Goal: Find contact information: Find contact information

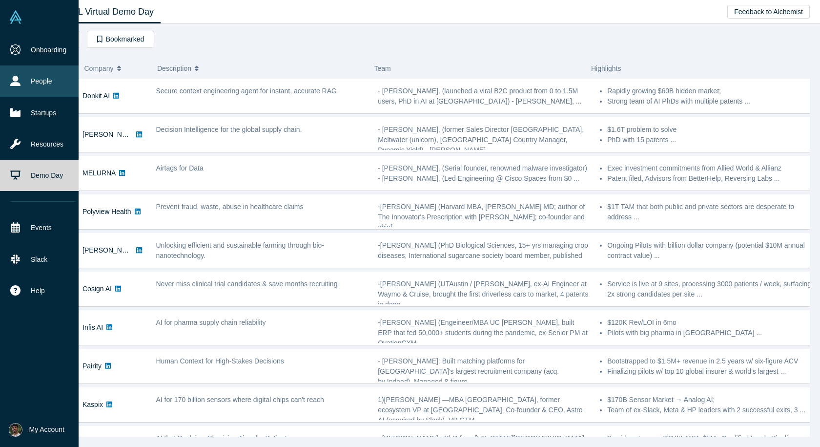
click at [47, 83] on link "People" at bounding box center [43, 80] width 86 height 31
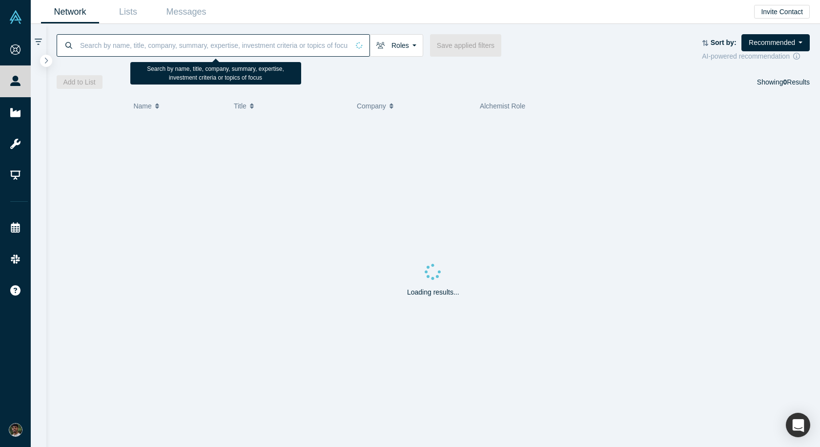
click at [189, 52] on input at bounding box center [214, 45] width 270 height 23
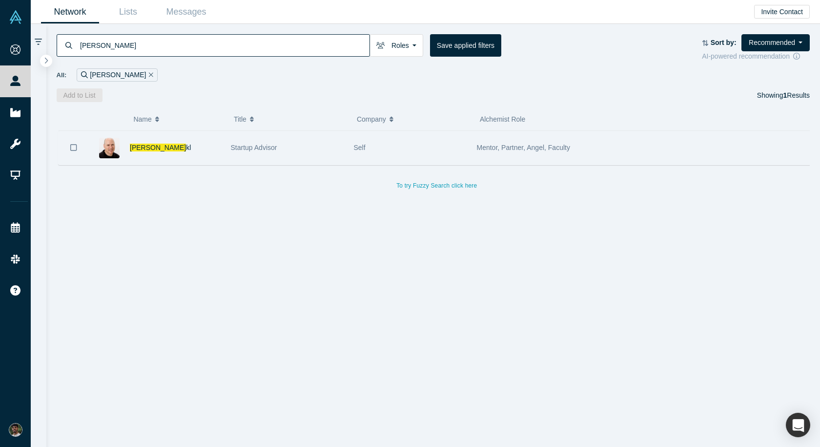
type input "[PERSON_NAME]"
click at [117, 149] on img at bounding box center [109, 148] width 21 height 21
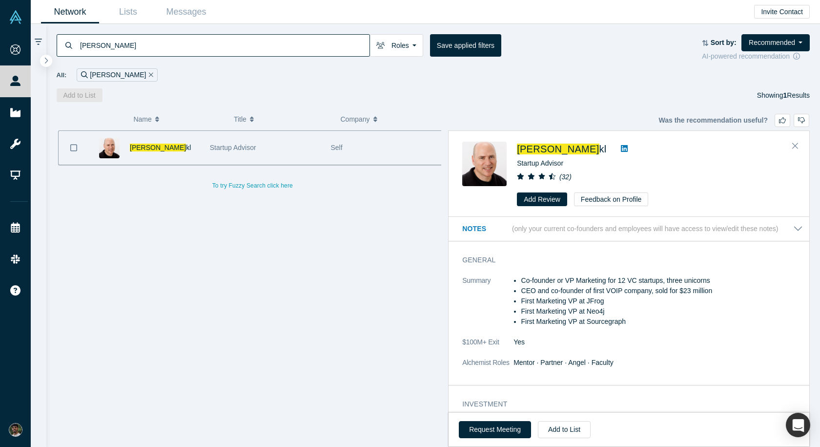
click at [133, 154] on div "[PERSON_NAME] [PERSON_NAME]" at bounding box center [165, 148] width 70 height 34
click at [138, 150] on span "[PERSON_NAME]" at bounding box center [158, 148] width 56 height 8
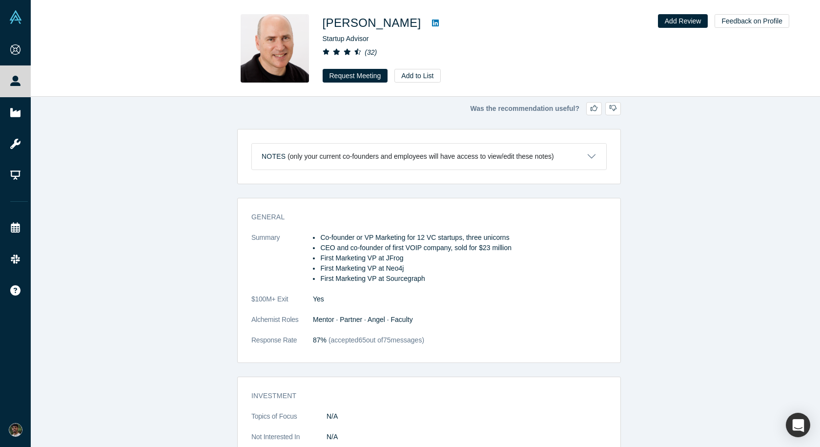
click at [302, 37] on img at bounding box center [275, 48] width 68 height 68
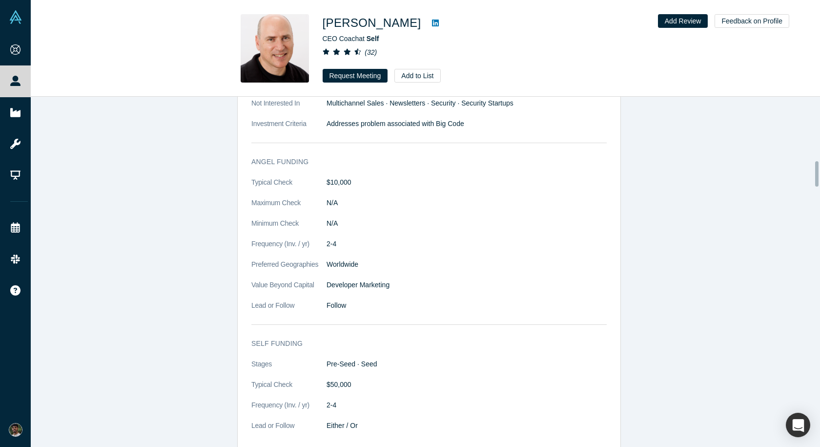
scroll to position [1074, 0]
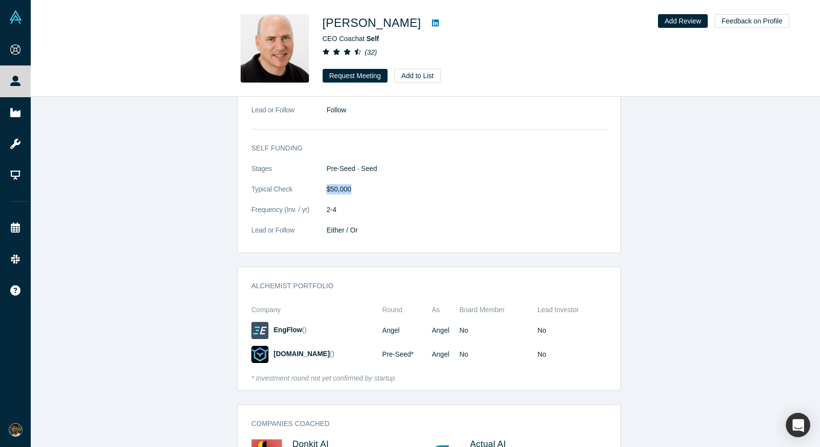
drag, startPoint x: 320, startPoint y: 177, endPoint x: 365, endPoint y: 179, distance: 44.5
click at [365, 179] on dl "Stages Pre-Seed · Seed Typical Check $50,000 Frequency (Inv. / yr) 2-4 Lead or …" at bounding box center [428, 205] width 355 height 82
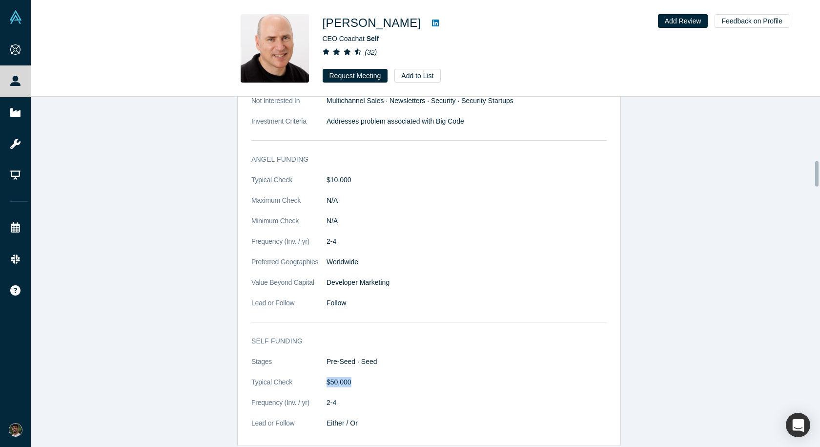
scroll to position [879, 0]
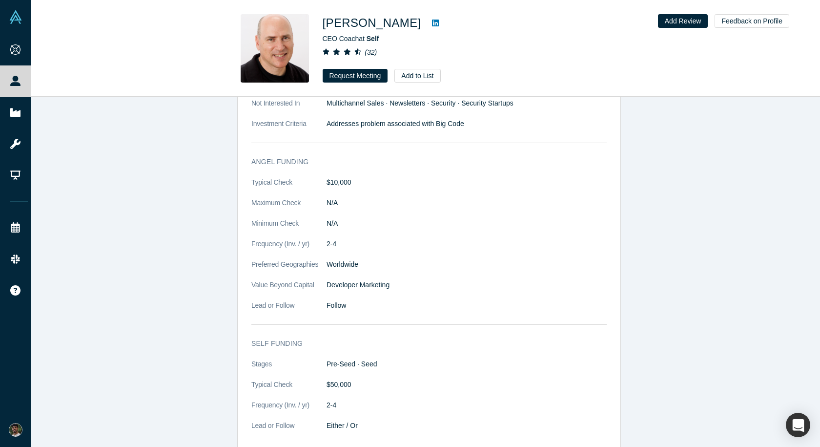
click at [277, 280] on dt "Value Beyond Capital" at bounding box center [288, 290] width 75 height 21
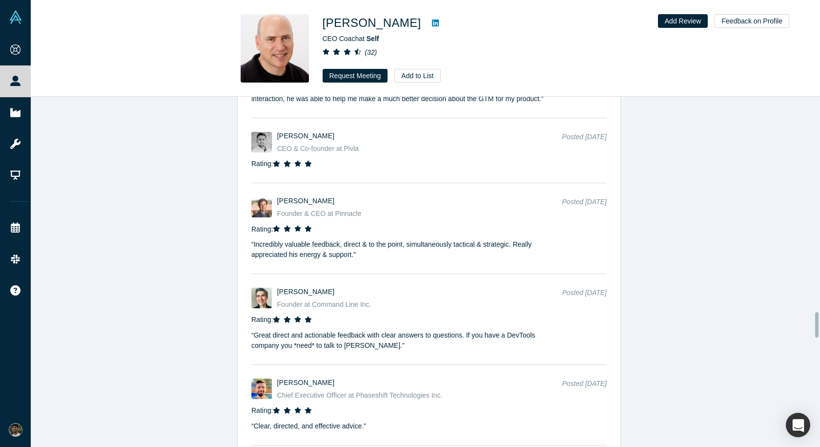
scroll to position [2979, 0]
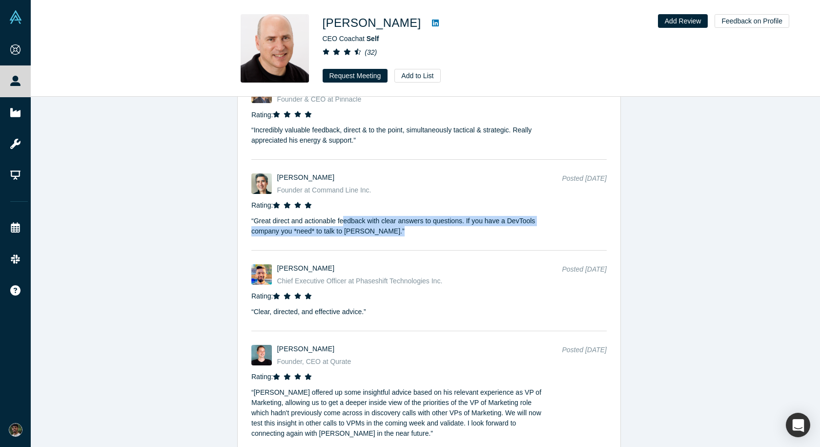
drag, startPoint x: 339, startPoint y: 204, endPoint x: 417, endPoint y: 214, distance: 78.8
click at [417, 214] on p "“ Great direct and actionable feedback with clear answers to questions. If you …" at bounding box center [398, 223] width 294 height 26
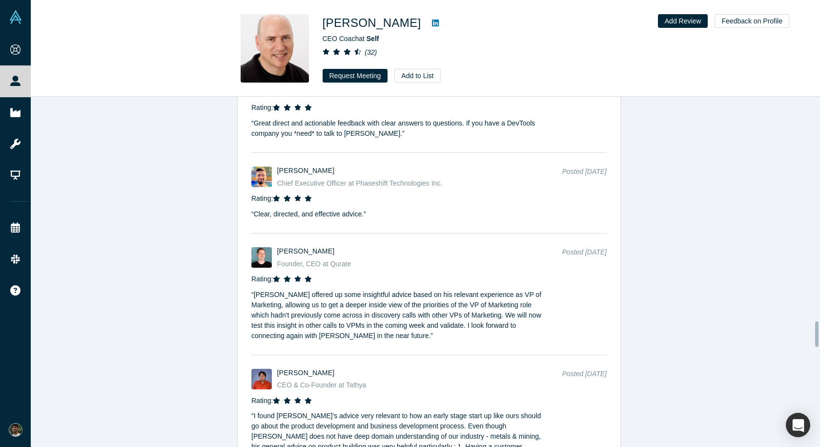
scroll to position [3125, 0]
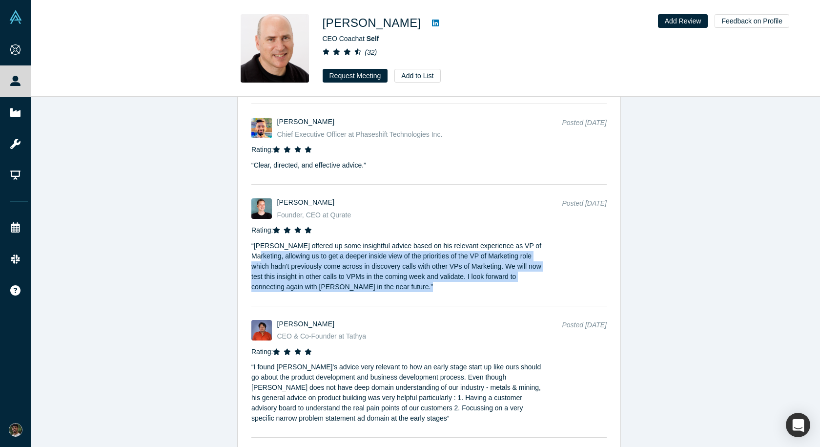
drag, startPoint x: 386, startPoint y: 281, endPoint x: 229, endPoint y: 231, distance: 164.8
click at [229, 231] on div "Was the recommendation useful? Profiles similar to [PERSON_NAME] ( 1 ) Angel In…" at bounding box center [429, 275] width 797 height 357
drag, startPoint x: 273, startPoint y: 228, endPoint x: 390, endPoint y: 262, distance: 122.1
click at [390, 262] on p "“ [PERSON_NAME] offered up some insightful advice based on his relevant experie…" at bounding box center [398, 263] width 294 height 57
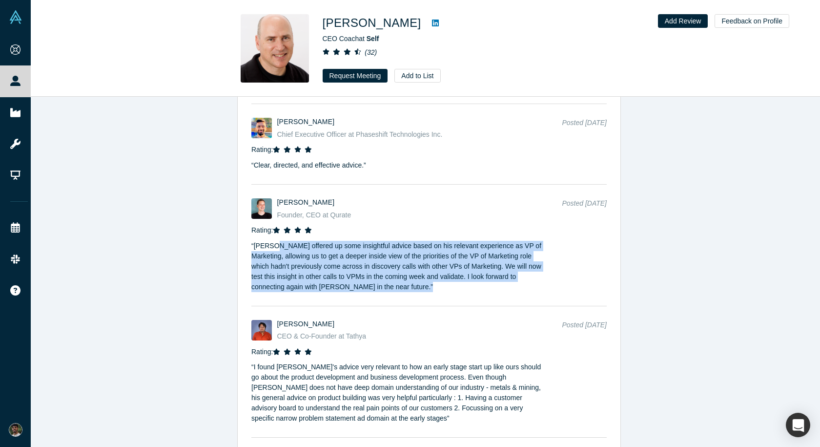
click at [391, 262] on p "“ [PERSON_NAME] offered up some insightful advice based on his relevant experie…" at bounding box center [398, 263] width 294 height 57
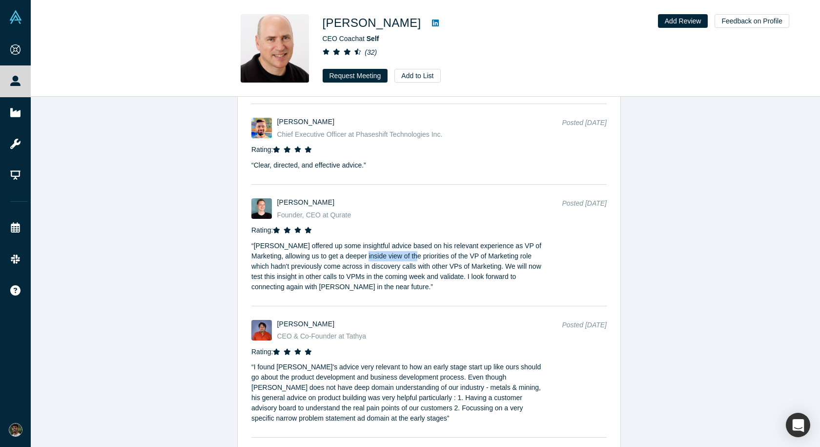
drag, startPoint x: 358, startPoint y: 234, endPoint x: 404, endPoint y: 240, distance: 46.3
click at [404, 240] on p "“ [PERSON_NAME] offered up some insightful advice based on his relevant experie…" at bounding box center [398, 263] width 294 height 57
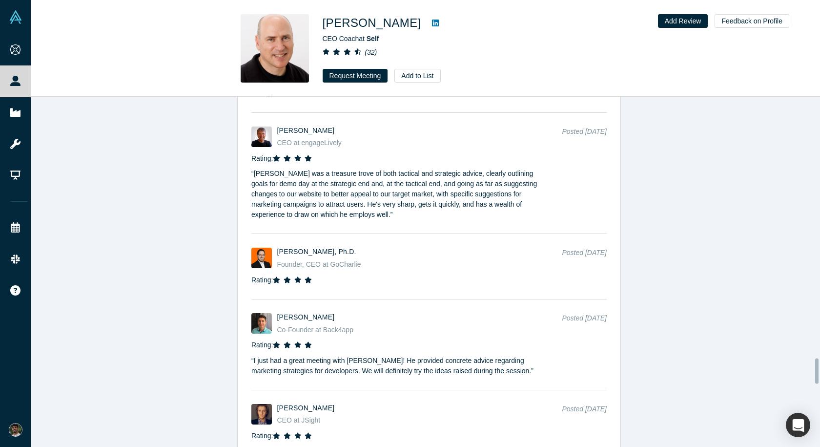
scroll to position [3613, 0]
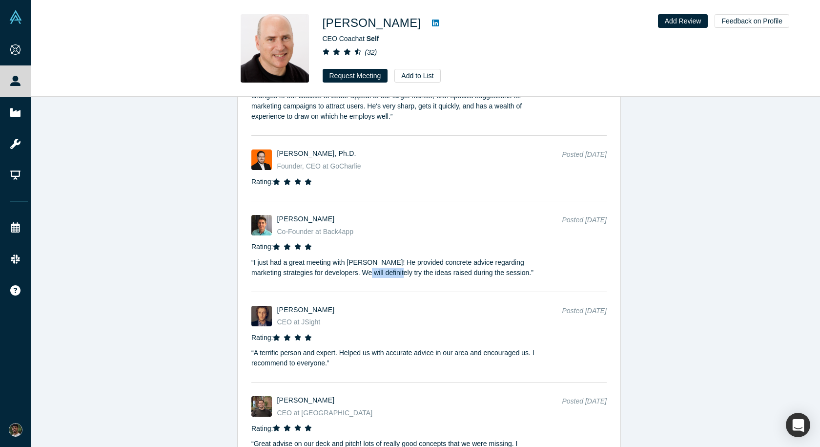
drag, startPoint x: 359, startPoint y: 255, endPoint x: 392, endPoint y: 253, distance: 33.3
click at [392, 253] on p "“ I just had a great meeting with [PERSON_NAME]! He provided concrete advice re…" at bounding box center [398, 265] width 294 height 26
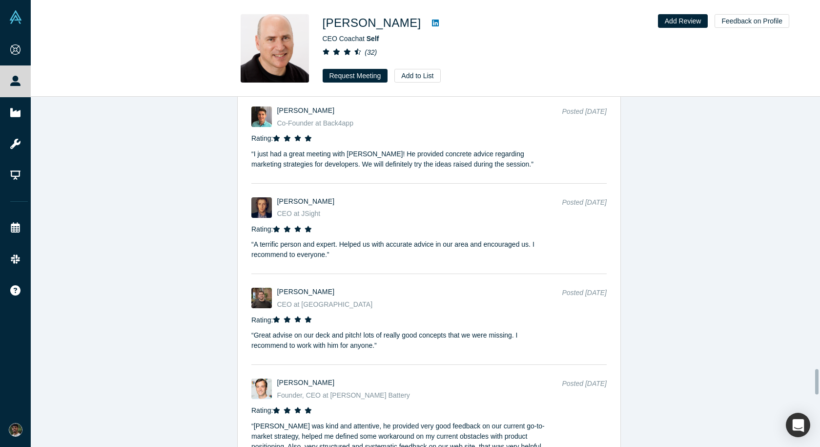
scroll to position [3760, 0]
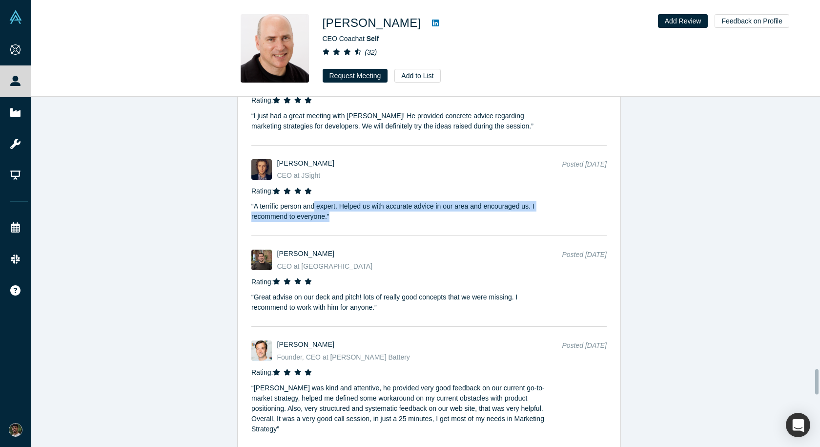
drag, startPoint x: 315, startPoint y: 190, endPoint x: 354, endPoint y: 201, distance: 40.0
click at [354, 201] on p "“ A terrific person and expert. Helped us with accurate advice in our area and …" at bounding box center [398, 209] width 294 height 26
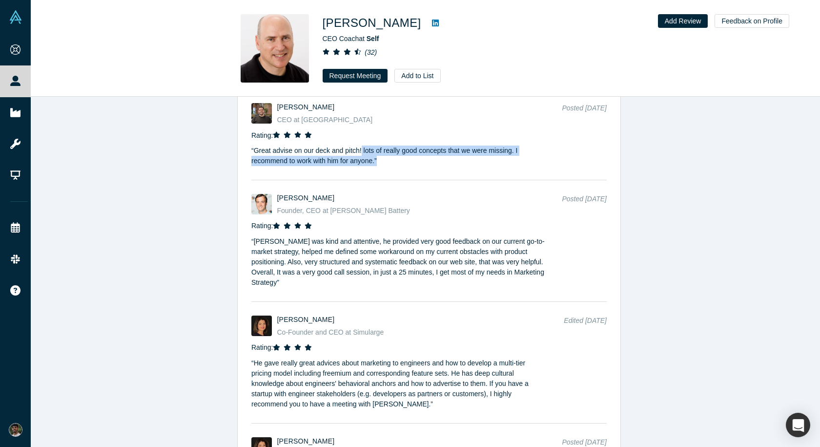
drag, startPoint x: 361, startPoint y: 131, endPoint x: 400, endPoint y: 146, distance: 41.7
click at [400, 146] on div "[PERSON_NAME] CEO at Wilab Posted [DATE] Rating: “ Great advise on our deck and…" at bounding box center [429, 141] width 383 height 91
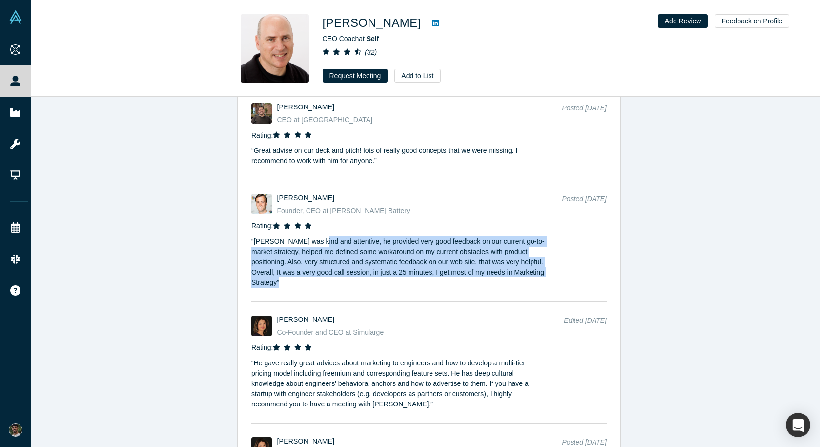
drag, startPoint x: 314, startPoint y: 217, endPoint x: 578, endPoint y: 253, distance: 266.1
click at [578, 253] on div "[PERSON_NAME] Founder, CEO at [PERSON_NAME] Battery Posted [DATE] Rating: “ [PE…" at bounding box center [429, 248] width 383 height 122
click at [579, 254] on div "[PERSON_NAME] Founder, CEO at [PERSON_NAME] Battery Posted [DATE] Rating: “ [PE…" at bounding box center [429, 248] width 383 height 122
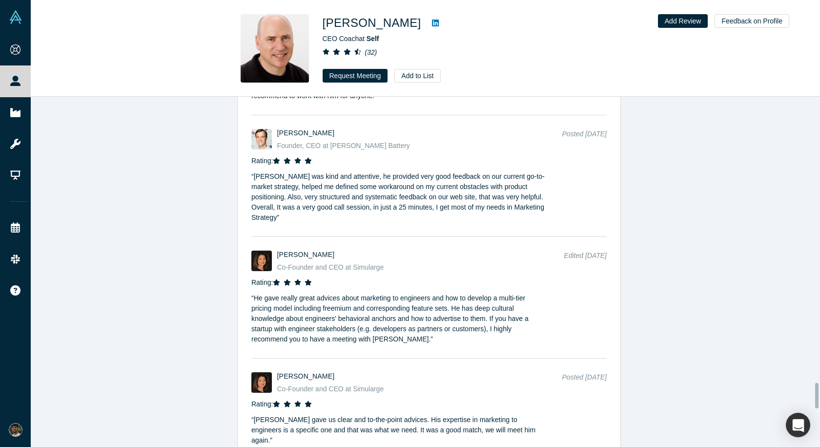
scroll to position [4053, 0]
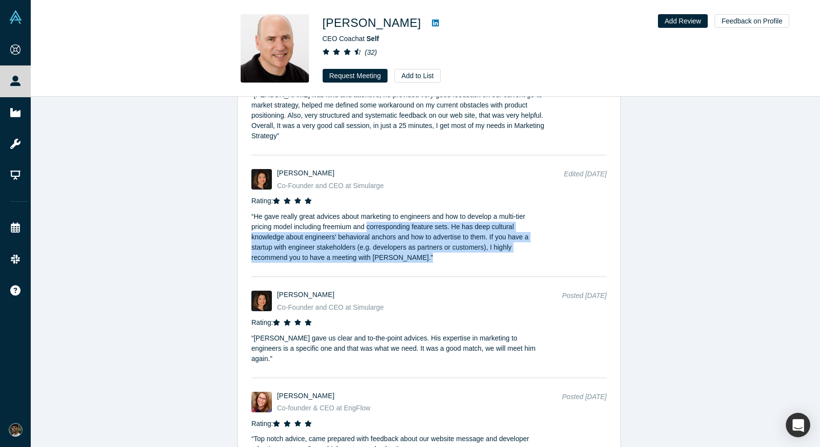
drag, startPoint x: 365, startPoint y: 191, endPoint x: 432, endPoint y: 223, distance: 73.8
click at [432, 223] on p "“ He gave really great advices about marketing to engineers and how to develop …" at bounding box center [398, 234] width 294 height 57
click at [433, 224] on p "“ He gave really great advices about marketing to engineers and how to develop …" at bounding box center [398, 234] width 294 height 57
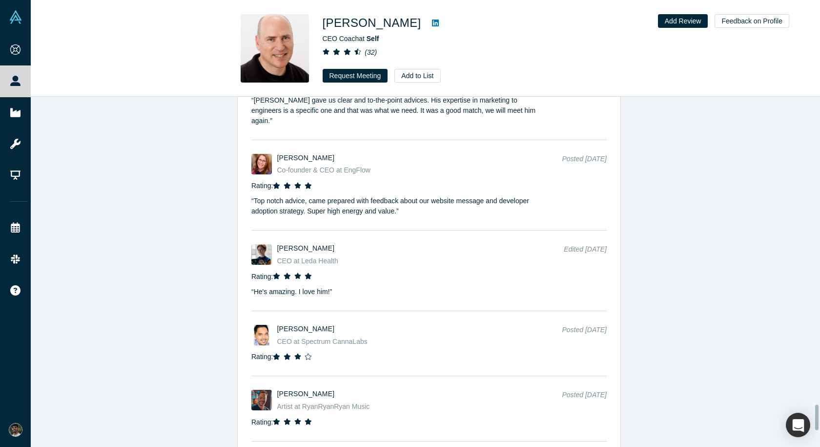
scroll to position [4297, 0]
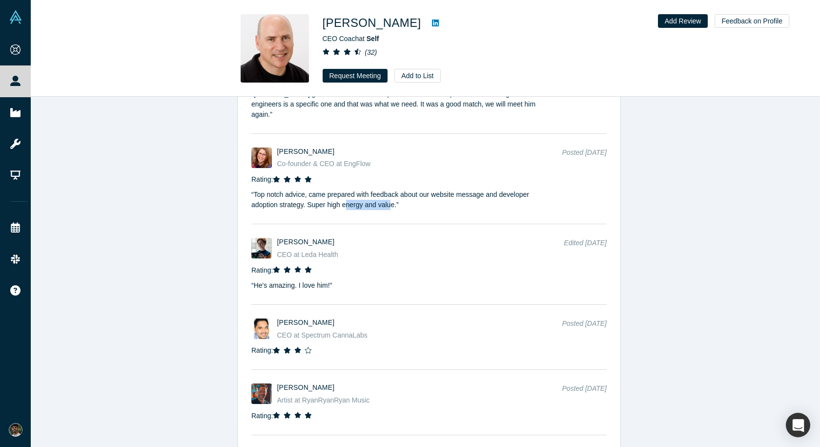
drag, startPoint x: 344, startPoint y: 162, endPoint x: 388, endPoint y: 166, distance: 44.7
click at [388, 185] on p "“ Top notch advice, came prepared with feedback about our website message and d…" at bounding box center [398, 198] width 294 height 26
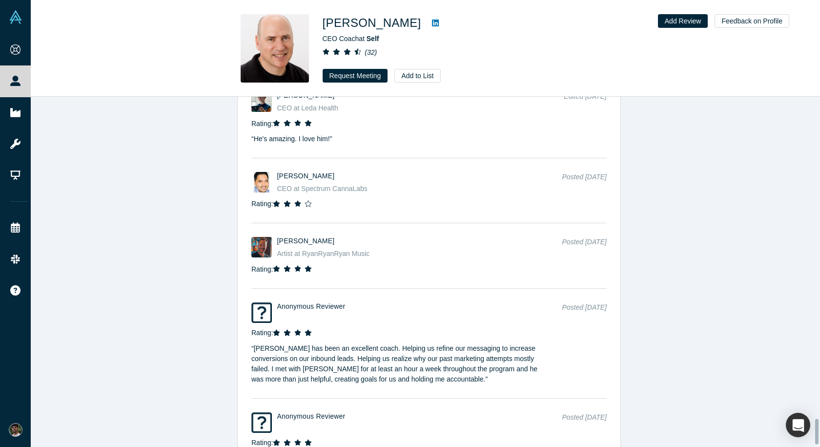
scroll to position [4474, 0]
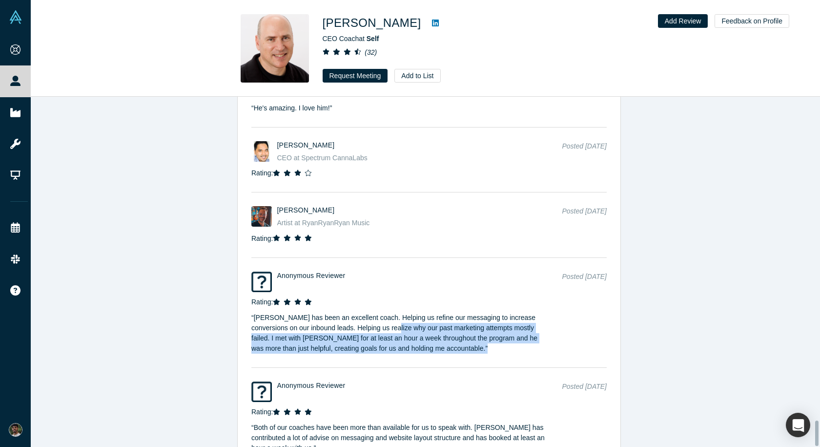
drag, startPoint x: 377, startPoint y: 282, endPoint x: 438, endPoint y: 303, distance: 64.5
click at [438, 307] on p "“ [PERSON_NAME] has been an excellent coach. Helping us refine our messaging to…" at bounding box center [398, 330] width 294 height 46
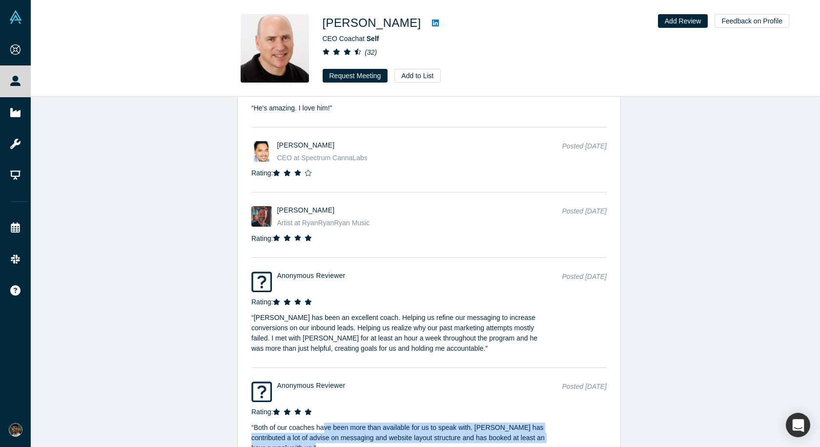
drag, startPoint x: 318, startPoint y: 388, endPoint x: 363, endPoint y: 419, distance: 54.6
click at [361, 418] on div "Anonymous Reviewer Posted [DATE] Rating: “ Both of our coaches have been more t…" at bounding box center [429, 424] width 383 height 99
click at [363, 419] on div "Anonymous Reviewer Posted [DATE] Rating: “ Both of our coaches have been more t…" at bounding box center [429, 424] width 383 height 99
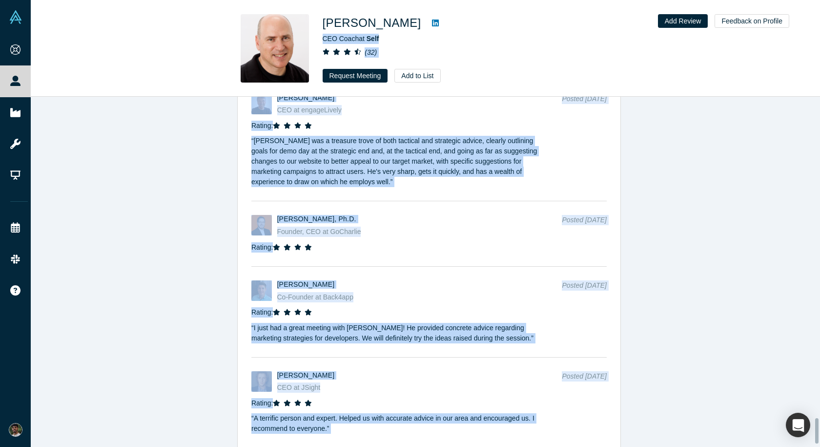
drag, startPoint x: 820, startPoint y: 329, endPoint x: 780, endPoint y: 12, distance: 319.4
click at [780, 12] on div "[PERSON_NAME] CEO Coach at Self ( 32 ) Request Meeting Add to List Add Review F…" at bounding box center [426, 223] width 790 height 447
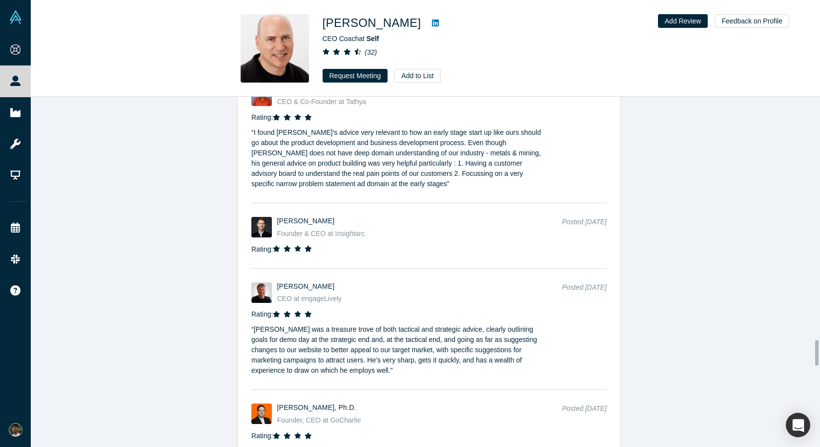
click at [820, 32] on div "[PERSON_NAME] CEO Coach at Self ( 32 ) Request Meeting Add to List Add Review F…" at bounding box center [426, 48] width 790 height 96
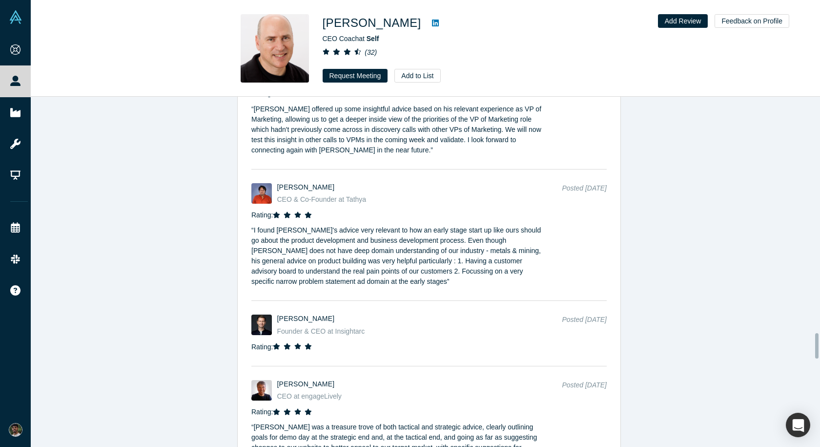
drag, startPoint x: 710, startPoint y: 313, endPoint x: 511, endPoint y: 139, distance: 264.4
click at [511, 139] on div "[PERSON_NAME] Founder, CEO at Qurate Posted [DATE] Rating: “ [PERSON_NAME] offe…" at bounding box center [429, 116] width 383 height 122
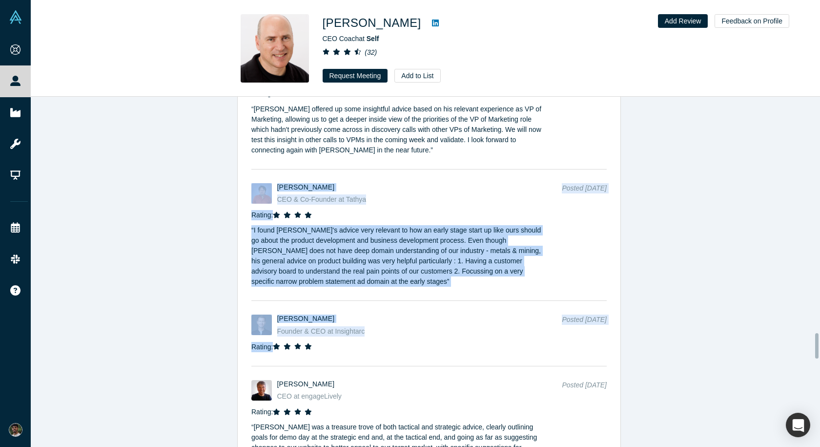
drag, startPoint x: 820, startPoint y: 344, endPoint x: 793, endPoint y: 146, distance: 199.5
click at [793, 146] on div "Was the recommendation useful? Profiles similar to [PERSON_NAME] ( 1 ) Angel In…" at bounding box center [429, 275] width 797 height 357
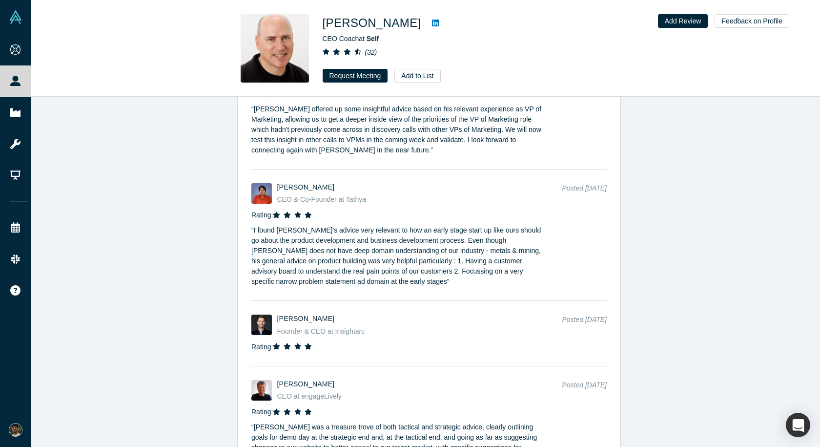
click at [398, 134] on p "“ [PERSON_NAME] offered up some insightful advice based on his relevant experie…" at bounding box center [398, 127] width 294 height 57
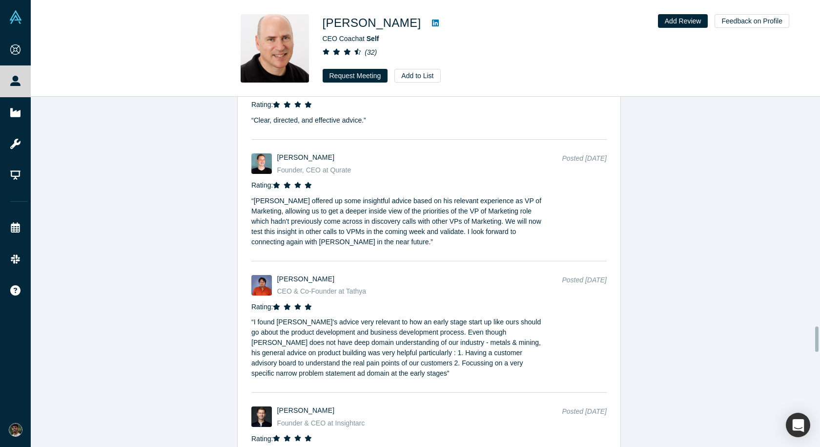
scroll to position [3170, 0]
click at [400, 313] on p "“ I found [PERSON_NAME]'s advice very relevant to how an early stage start up l…" at bounding box center [398, 346] width 294 height 67
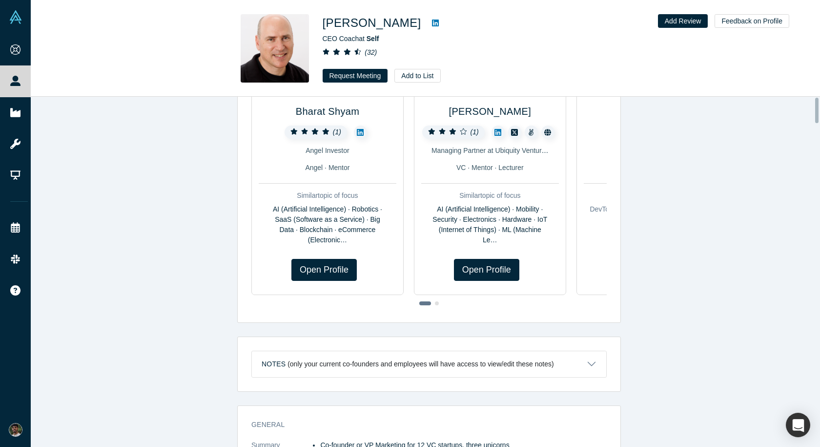
scroll to position [0, 0]
